Goal: Communication & Community: Share content

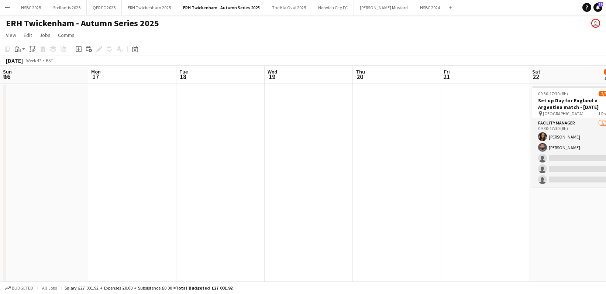
scroll to position [0, 276]
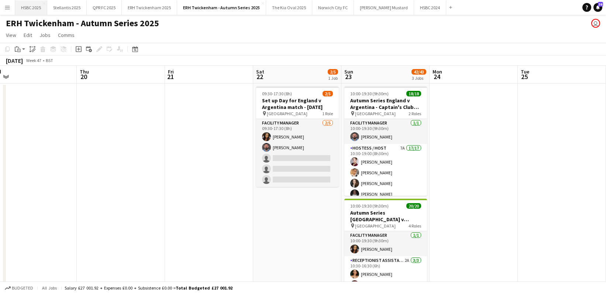
click at [35, 7] on button "HSBC 2025 Close" at bounding box center [31, 7] width 32 height 14
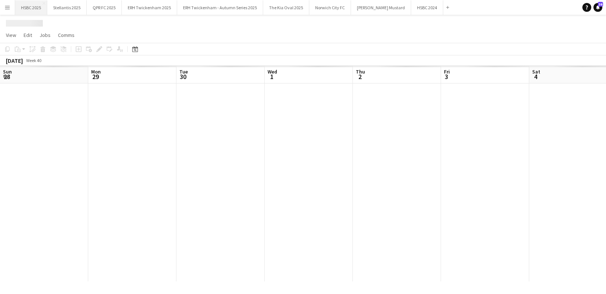
scroll to position [0, 331]
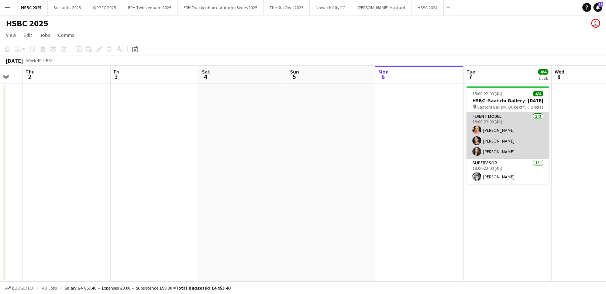
click at [502, 138] on app-card-role "Event Model [DATE] 18:00-22:00 (4h) [PERSON_NAME] [PERSON_NAME] [PERSON_NAME]" at bounding box center [508, 135] width 83 height 47
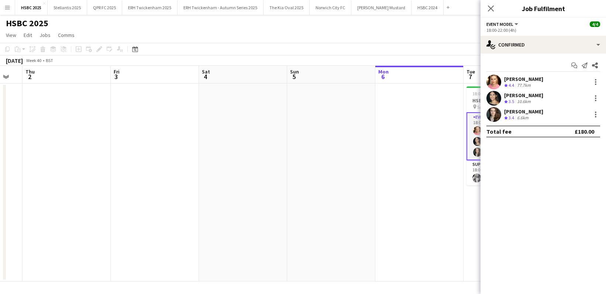
click at [508, 78] on div "[PERSON_NAME]" at bounding box center [523, 79] width 39 height 7
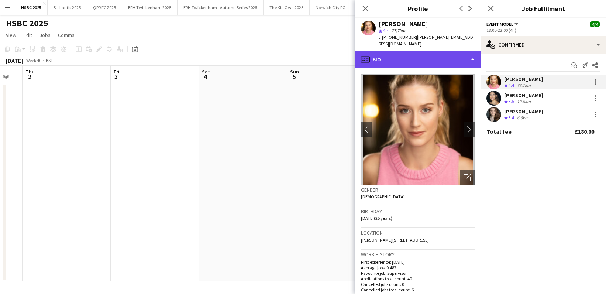
click at [433, 56] on div "profile Bio" at bounding box center [418, 60] width 126 height 18
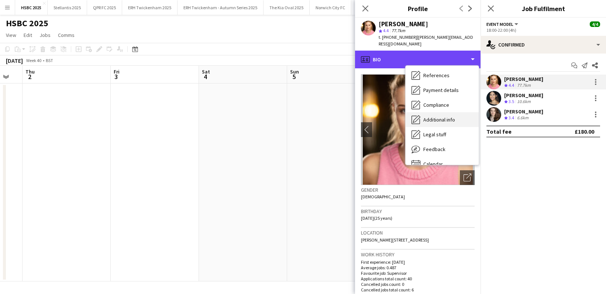
scroll to position [84, 0]
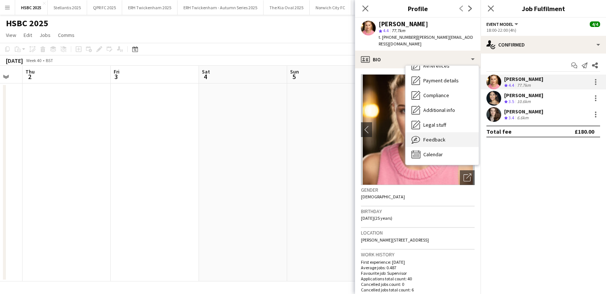
click at [445, 134] on div "Feedback Feedback" at bounding box center [442, 139] width 73 height 15
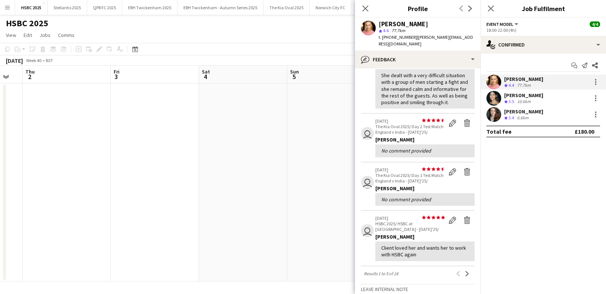
scroll to position [133, 0]
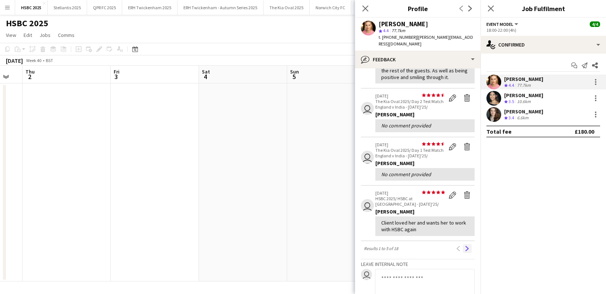
click at [468, 246] on app-icon "Next" at bounding box center [467, 248] width 5 height 5
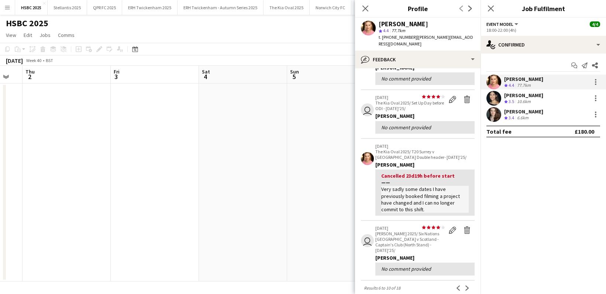
scroll to position [118, 0]
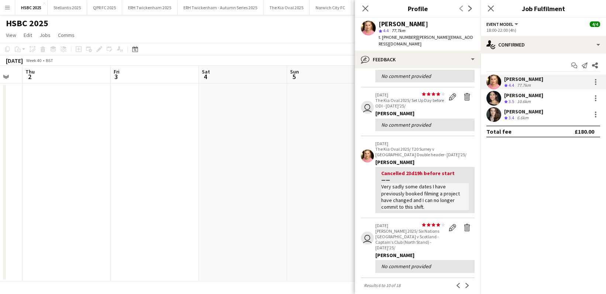
click at [549, 73] on div "Start chat Send notification Share [PERSON_NAME] Crew rating 4.4 77.7km [PERSON…" at bounding box center [544, 99] width 126 height 90
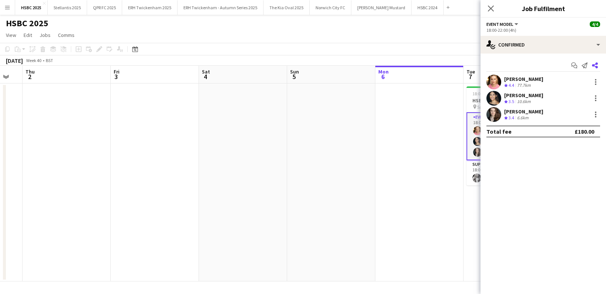
click at [595, 65] on icon "Share" at bounding box center [595, 65] width 6 height 6
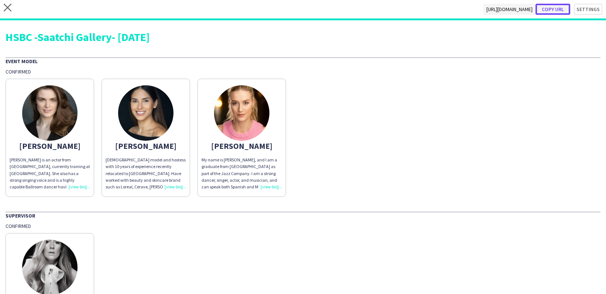
click at [559, 9] on button "Copy url" at bounding box center [553, 9] width 35 height 11
click at [6, 8] on icon "close" at bounding box center [8, 8] width 8 height 8
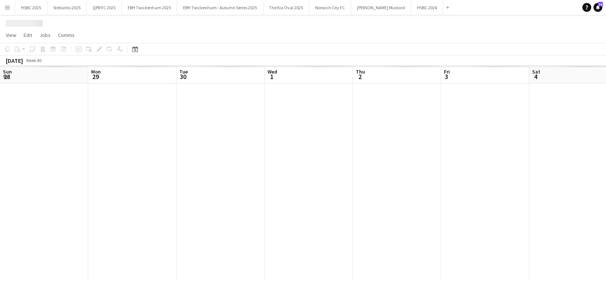
scroll to position [0, 331]
